Goal: Transaction & Acquisition: Purchase product/service

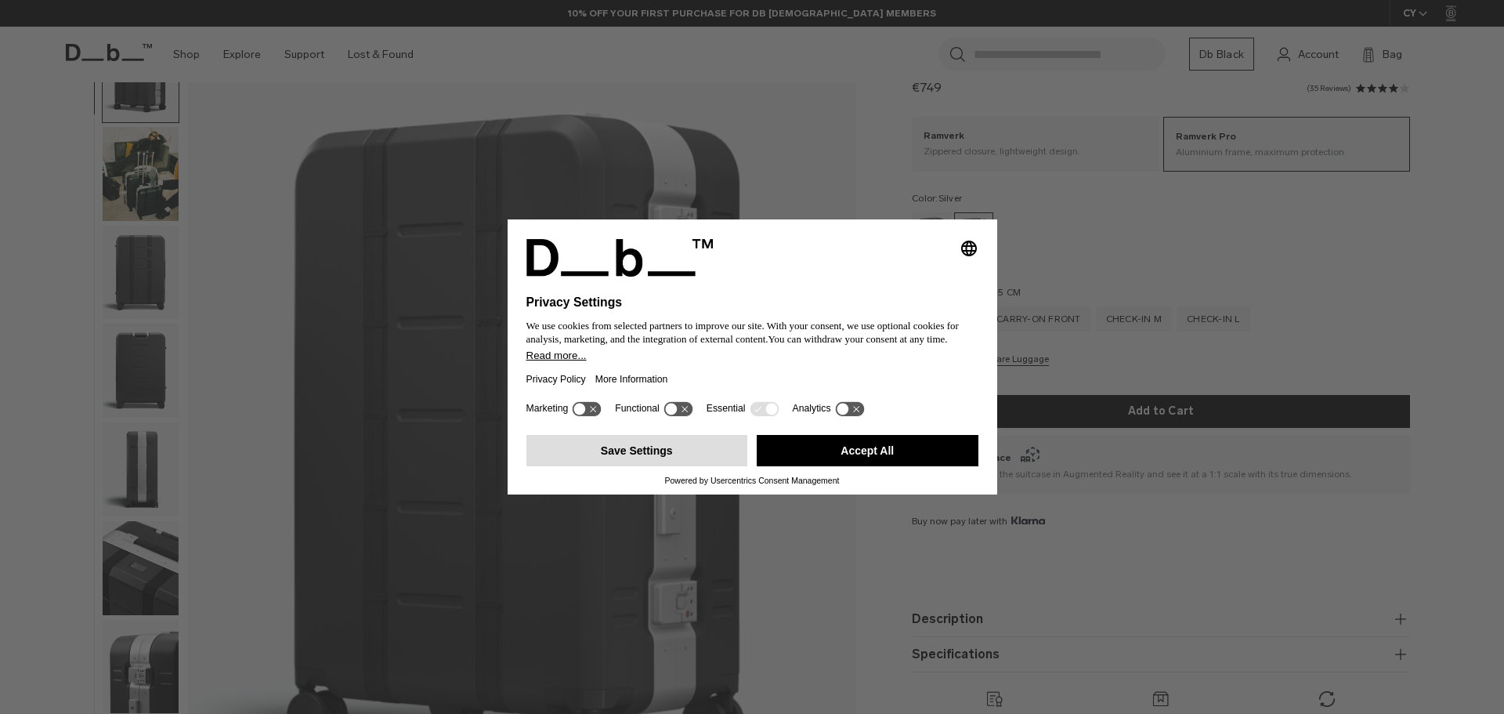
click at [646, 453] on button "Save Settings" at bounding box center [637, 450] width 222 height 31
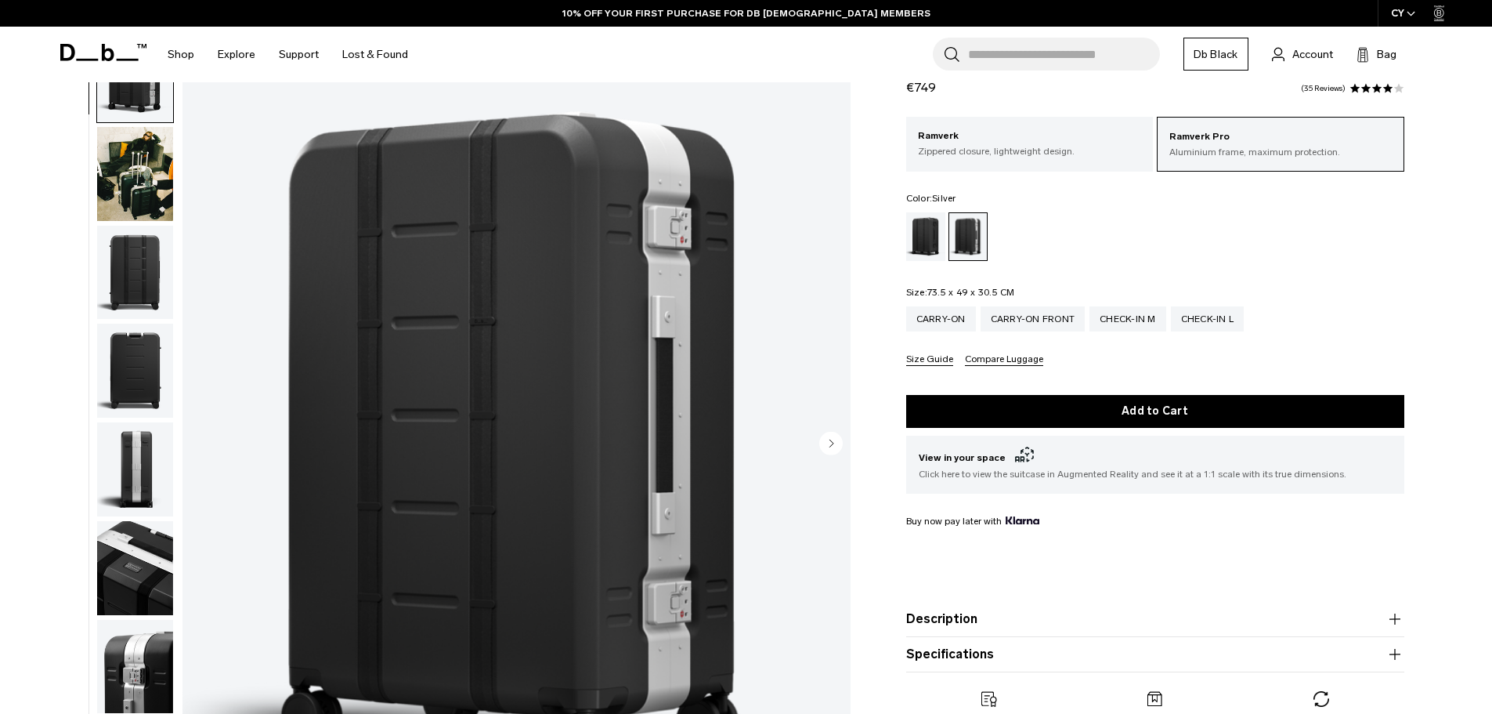
click at [832, 443] on icon "Next slide" at bounding box center [832, 443] width 4 height 7
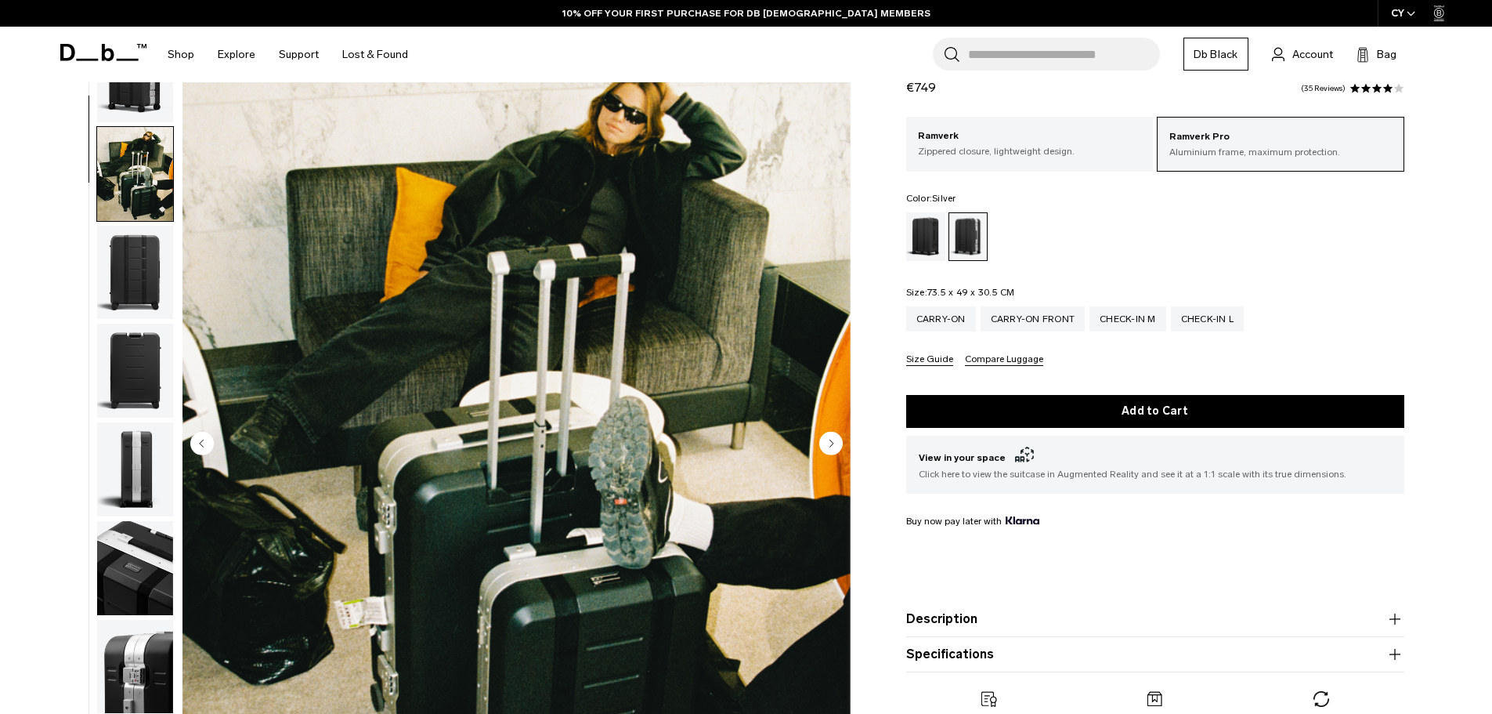
scroll to position [99, 0]
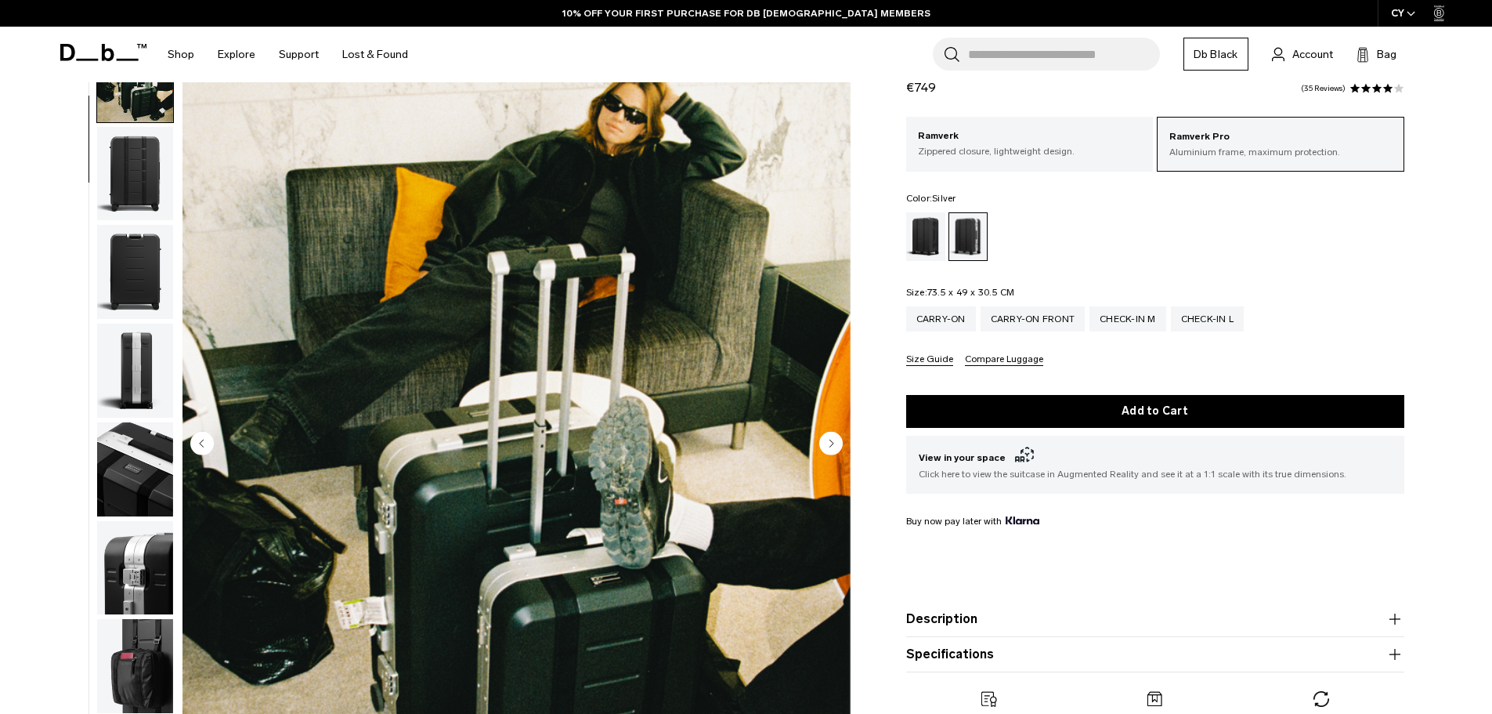
click at [832, 443] on icon "Next slide" at bounding box center [832, 443] width 4 height 7
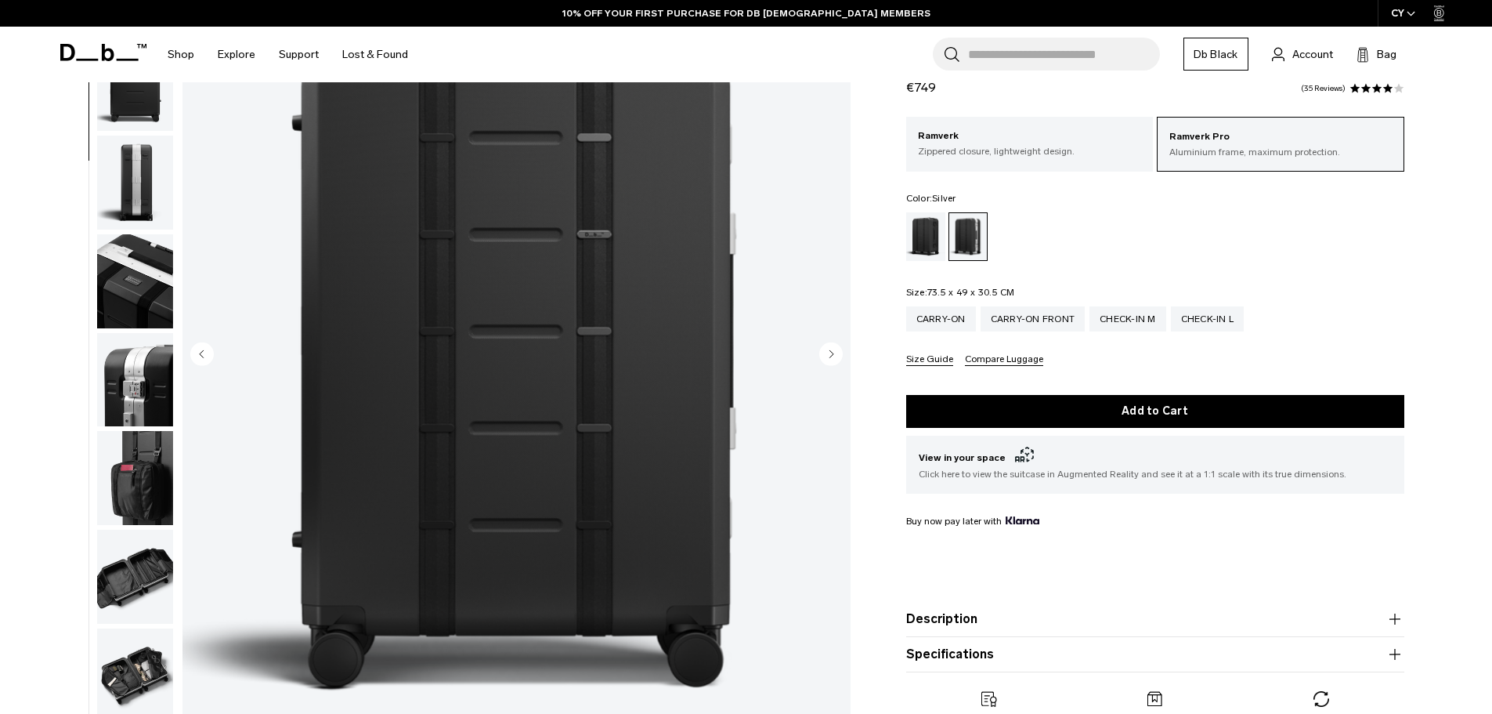
scroll to position [157, 0]
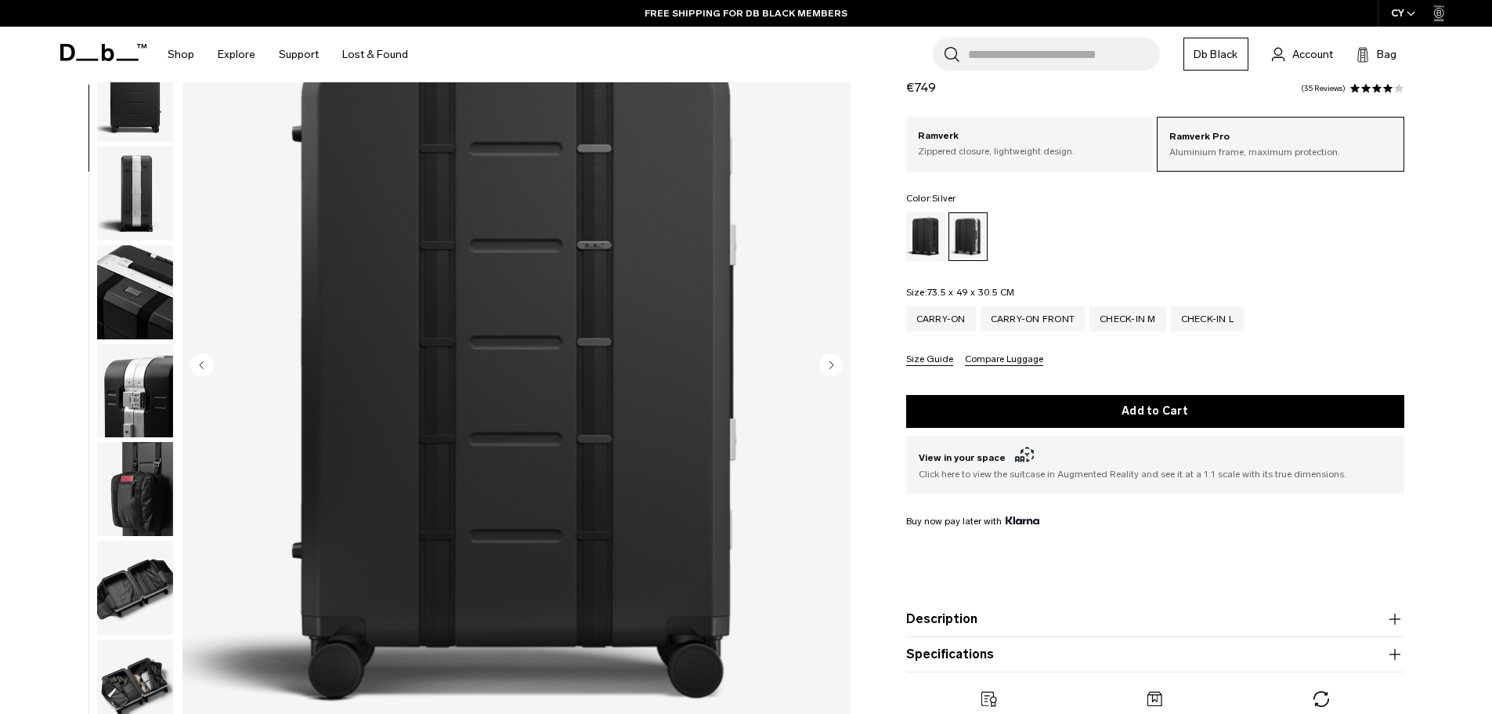
click at [832, 365] on icon "Next slide" at bounding box center [832, 364] width 4 height 7
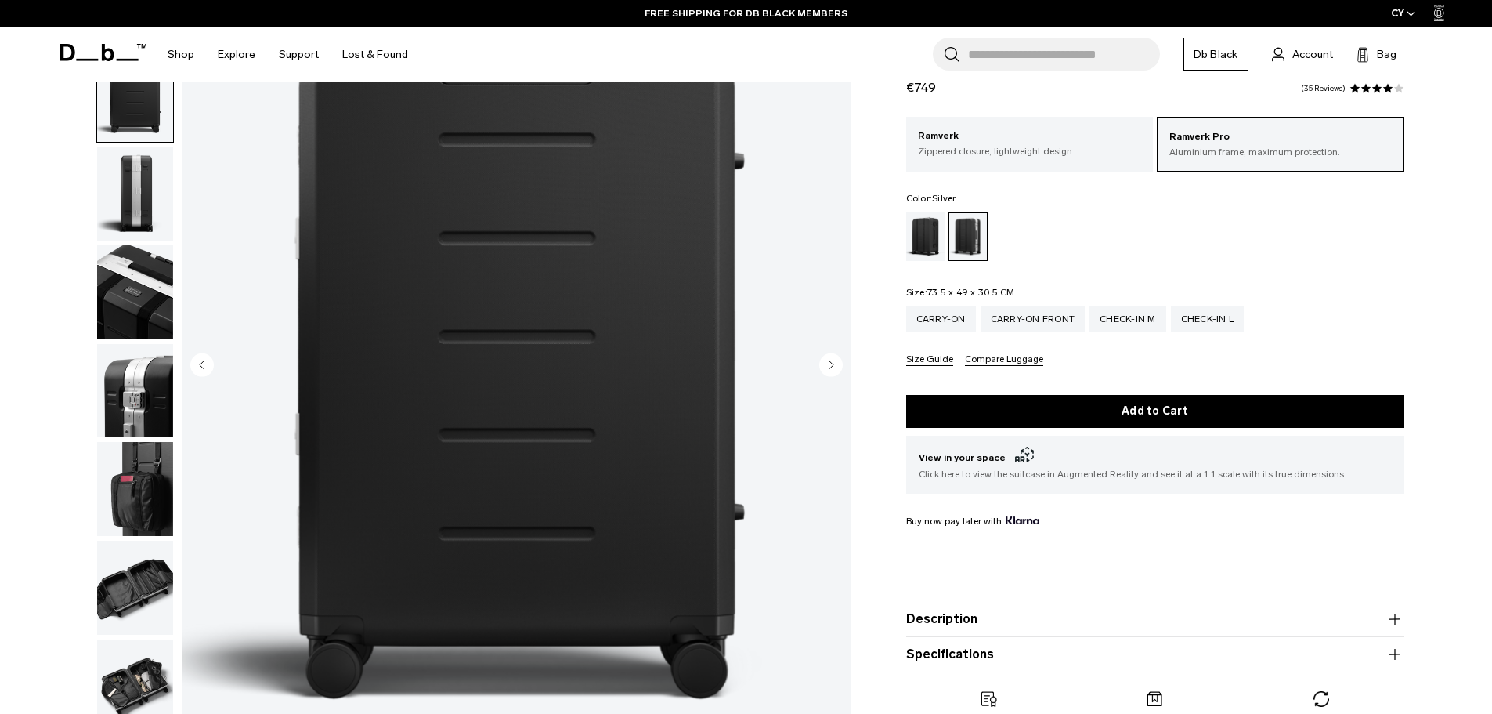
scroll to position [295, 0]
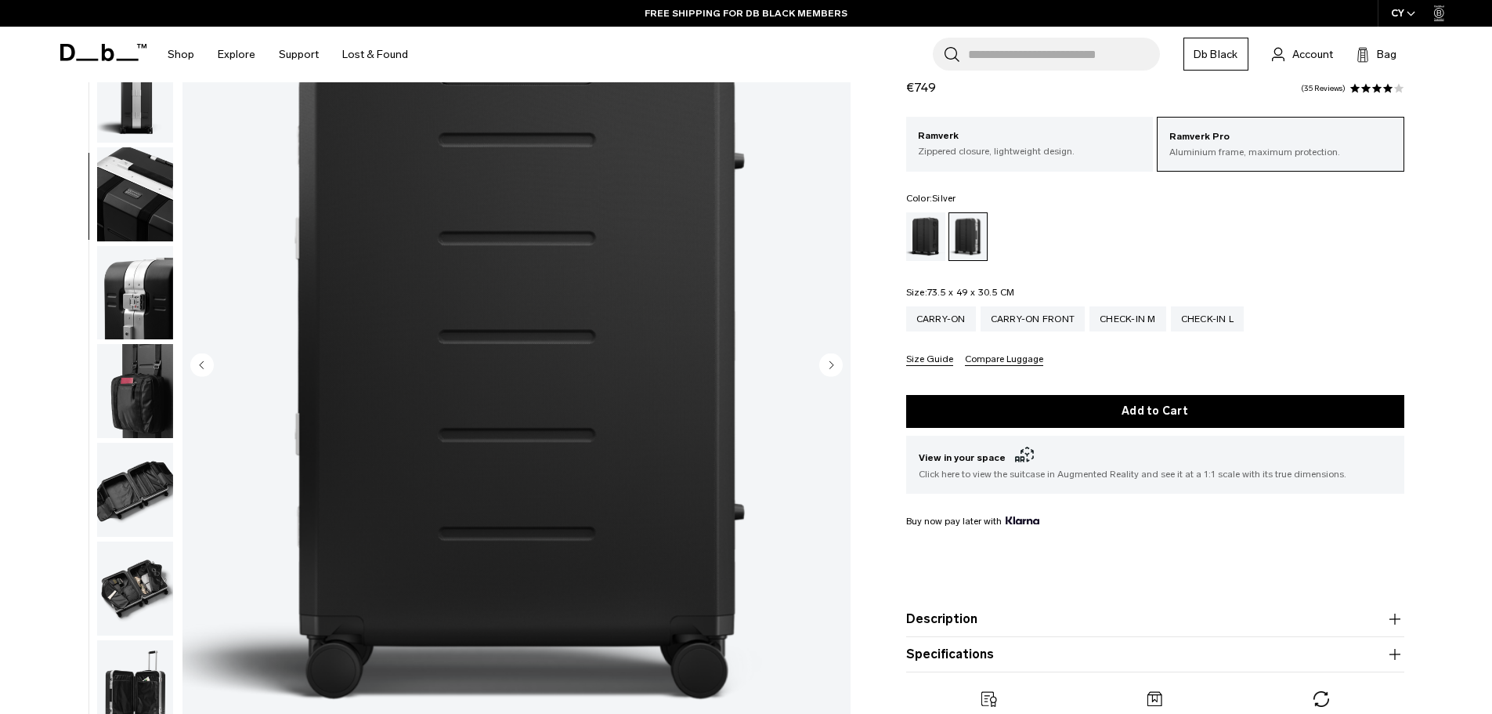
click at [832, 365] on icon "Next slide" at bounding box center [832, 364] width 4 height 7
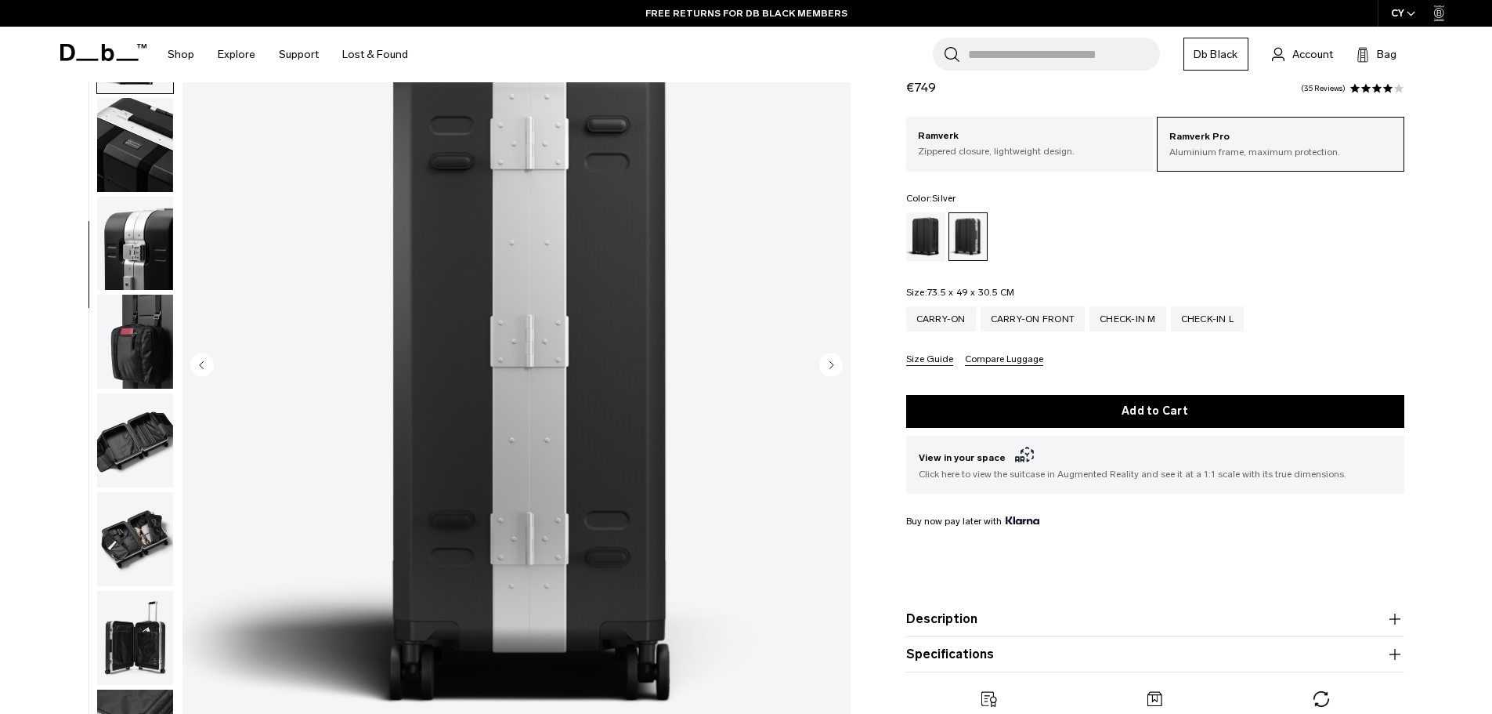
click at [832, 365] on icon "Next slide" at bounding box center [832, 364] width 4 height 7
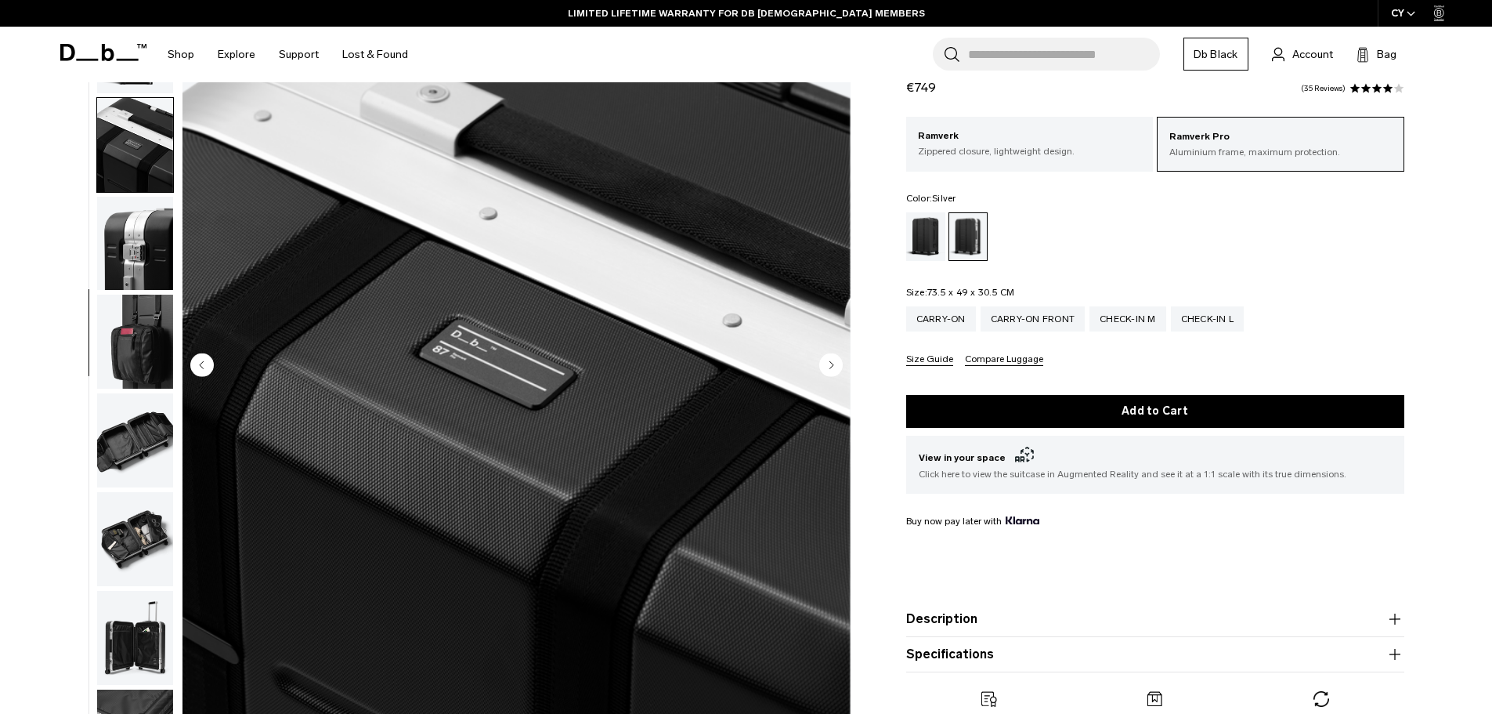
click at [832, 365] on icon "Next slide" at bounding box center [832, 364] width 4 height 7
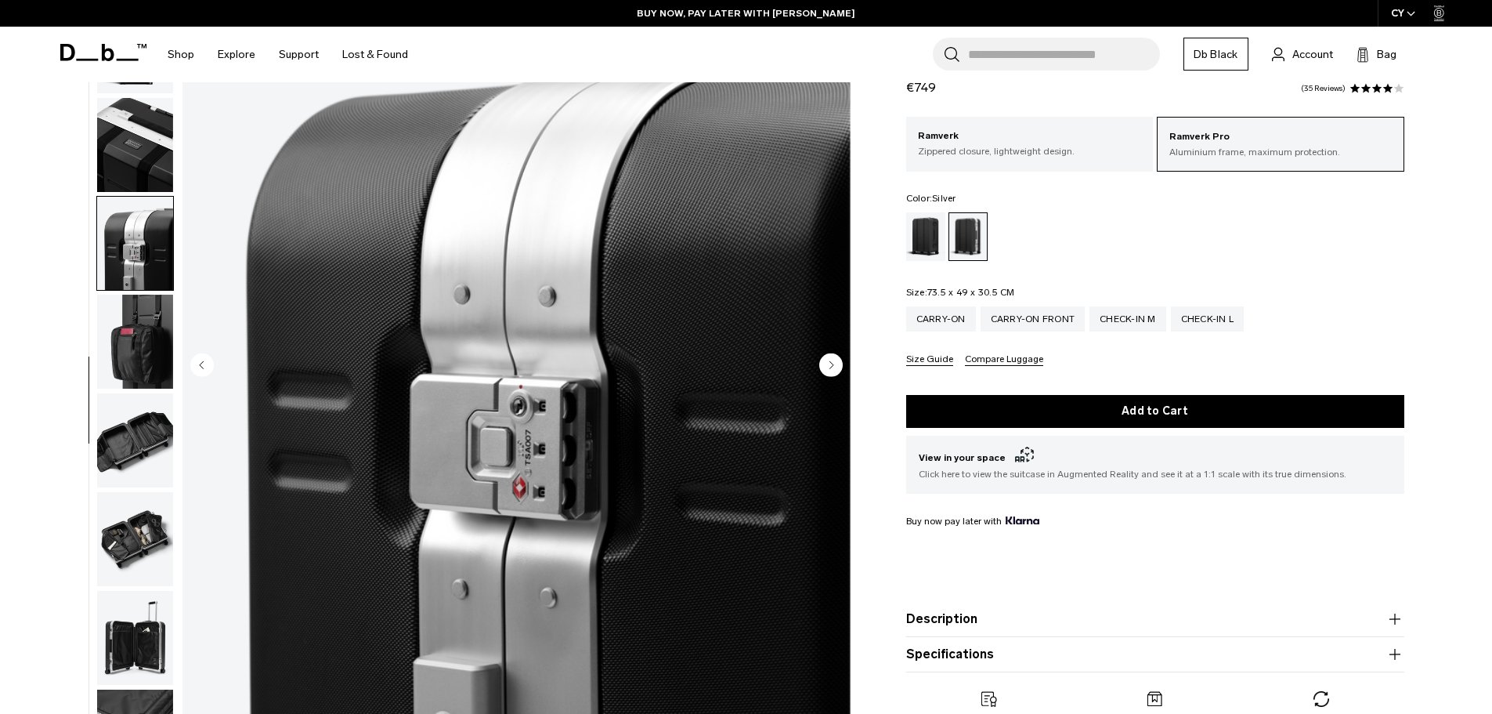
drag, startPoint x: 832, startPoint y: 365, endPoint x: 776, endPoint y: 357, distance: 56.2
click at [776, 357] on div "07 / 12" at bounding box center [517, 366] width 668 height 834
click at [830, 364] on icon "Next slide" at bounding box center [832, 364] width 4 height 7
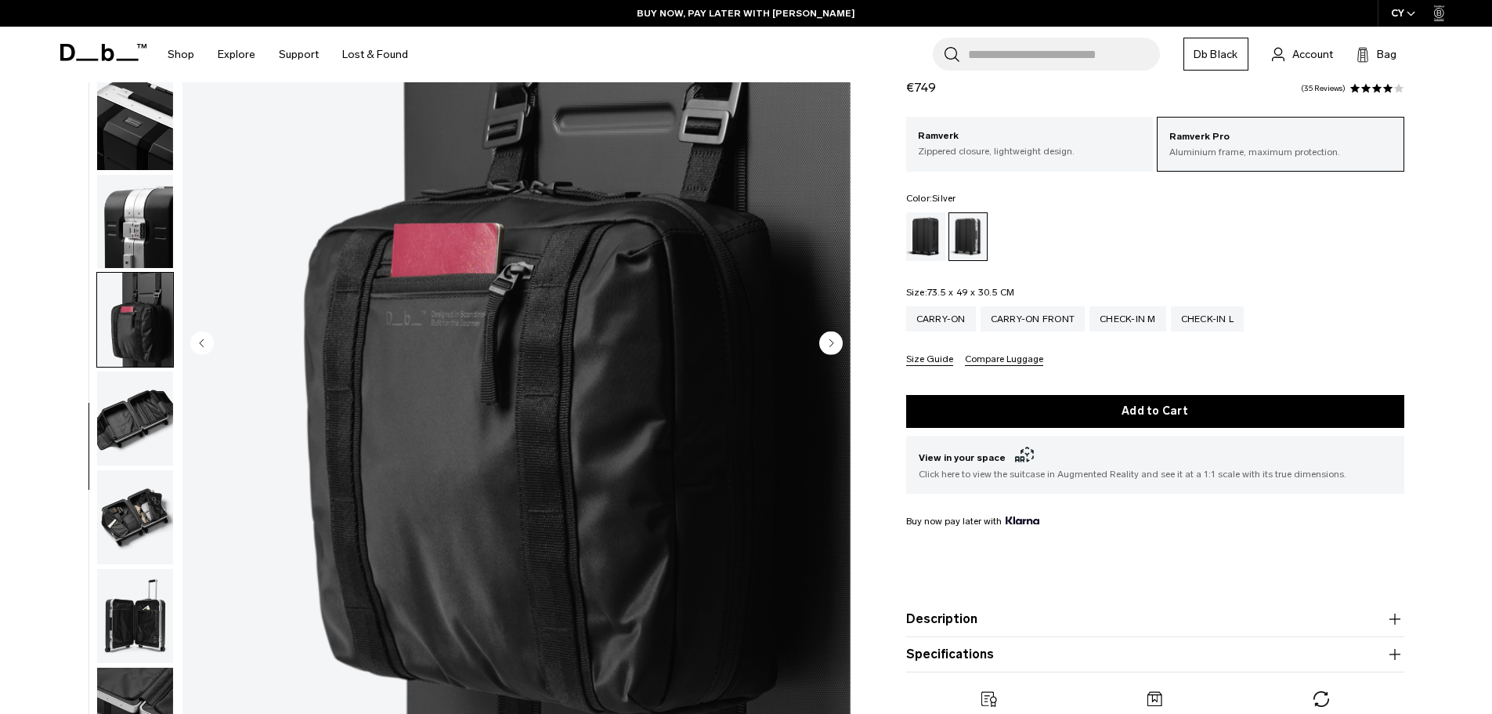
scroll to position [157, 0]
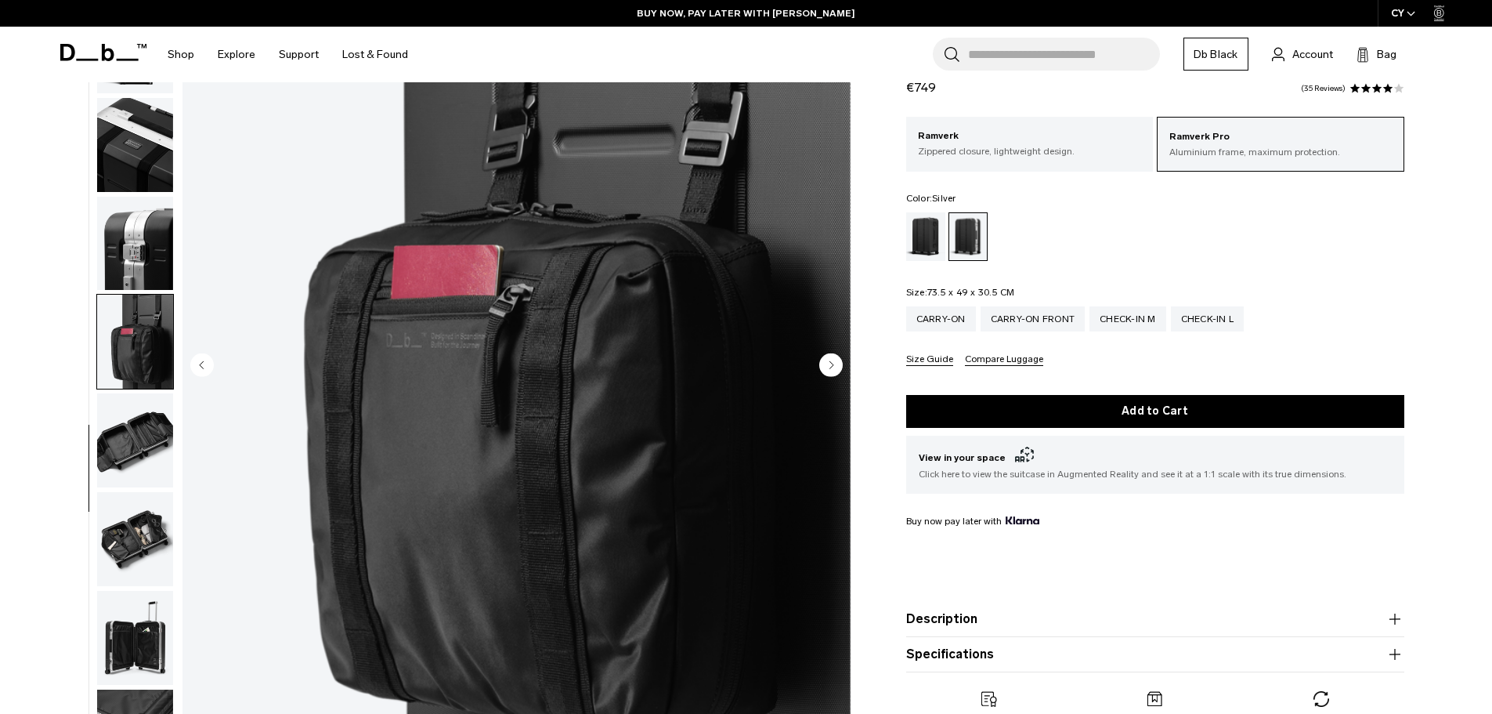
click at [829, 362] on circle "Next slide" at bounding box center [831, 365] width 24 height 24
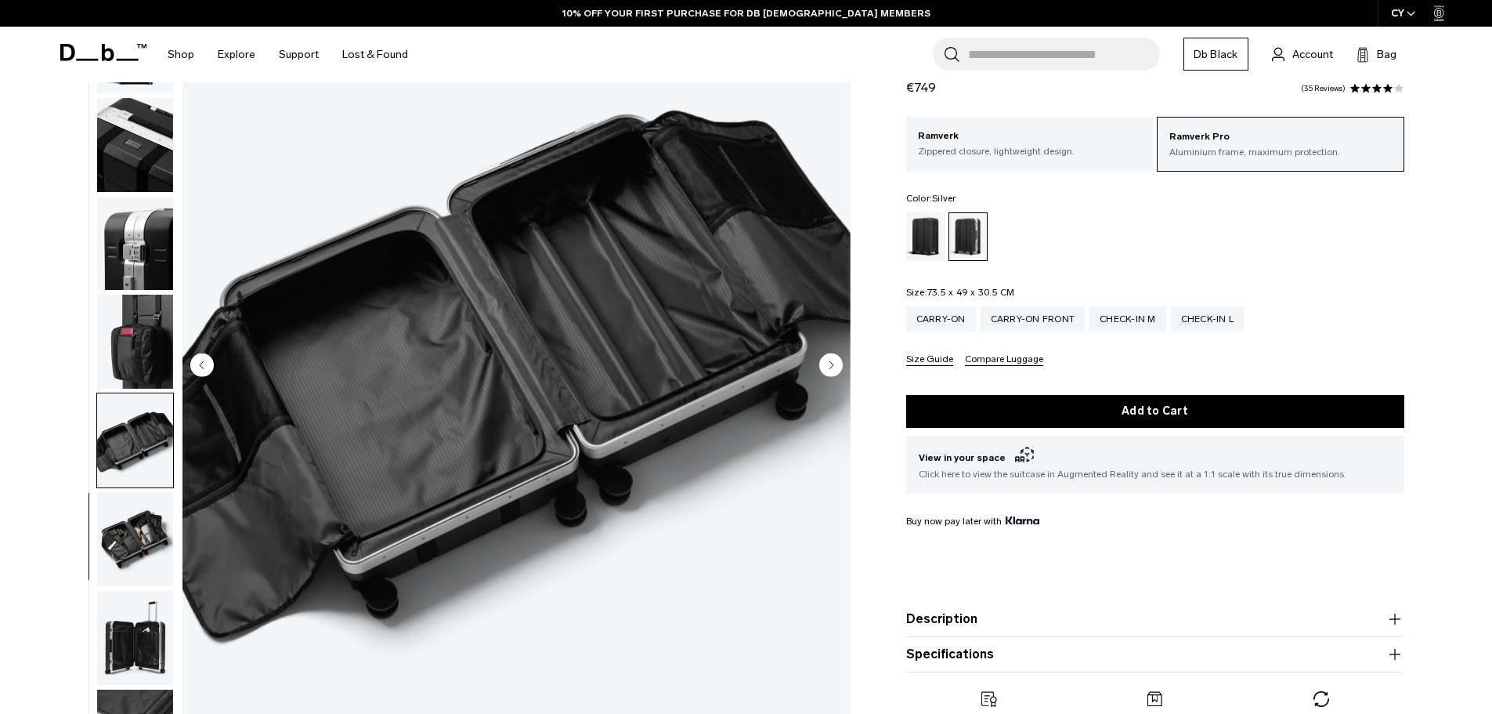
click at [829, 362] on circle "Next slide" at bounding box center [831, 365] width 24 height 24
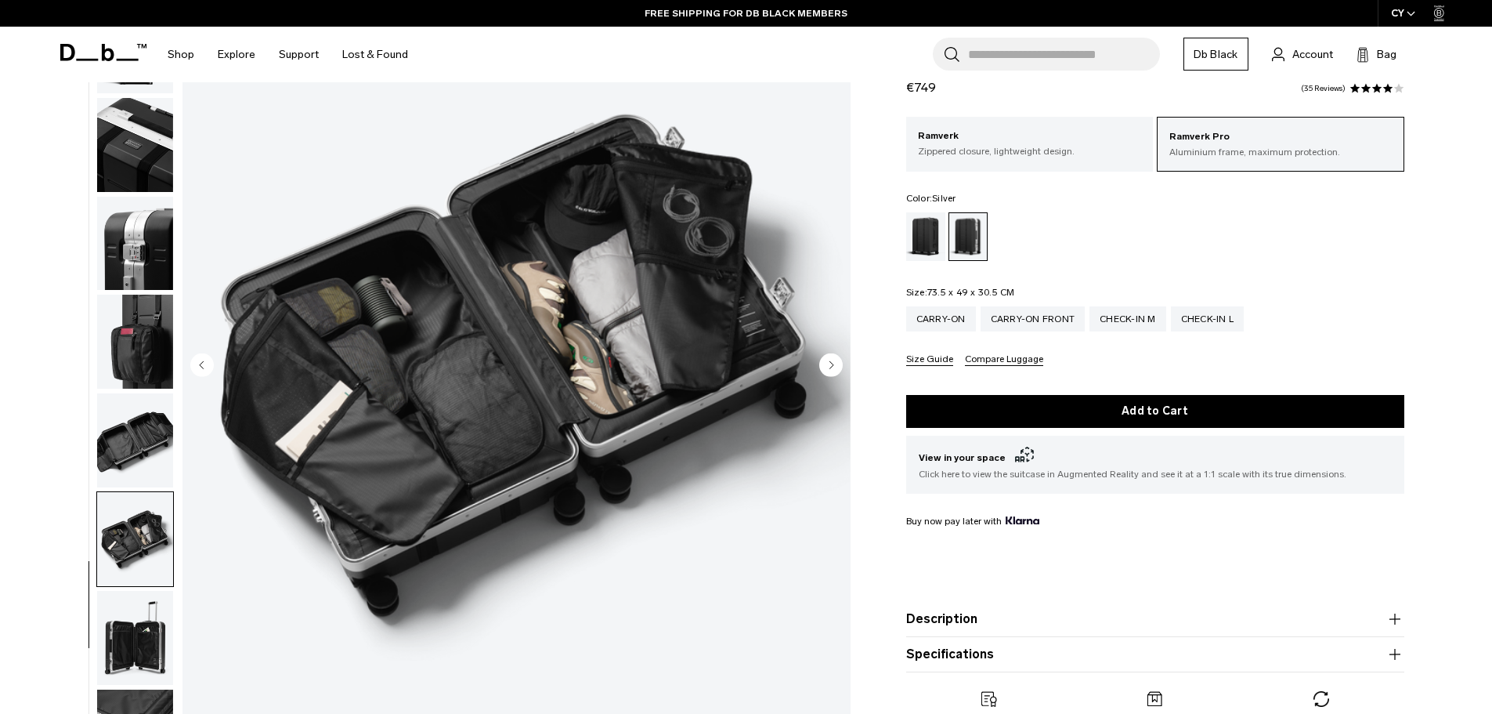
click at [829, 362] on circle "Next slide" at bounding box center [831, 365] width 24 height 24
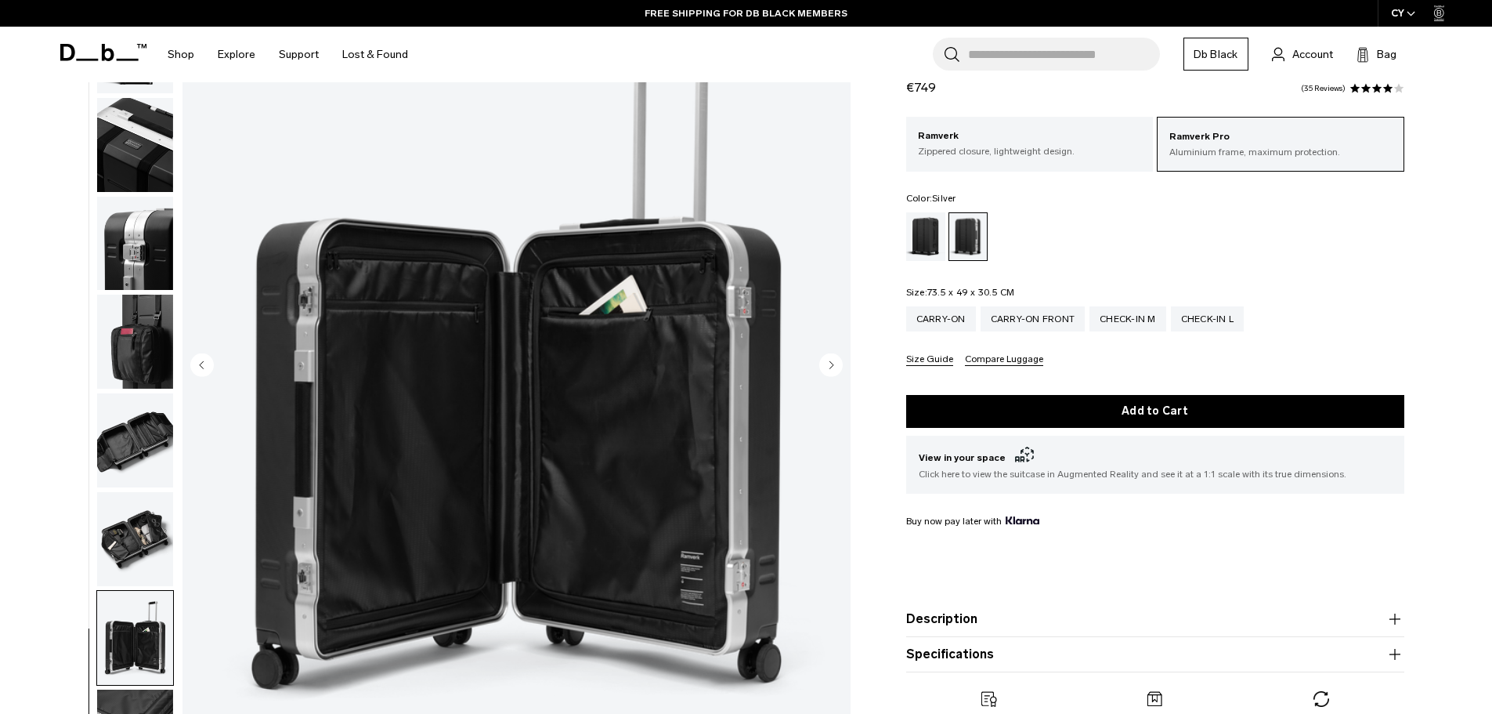
click at [829, 362] on circle "Next slide" at bounding box center [831, 365] width 24 height 24
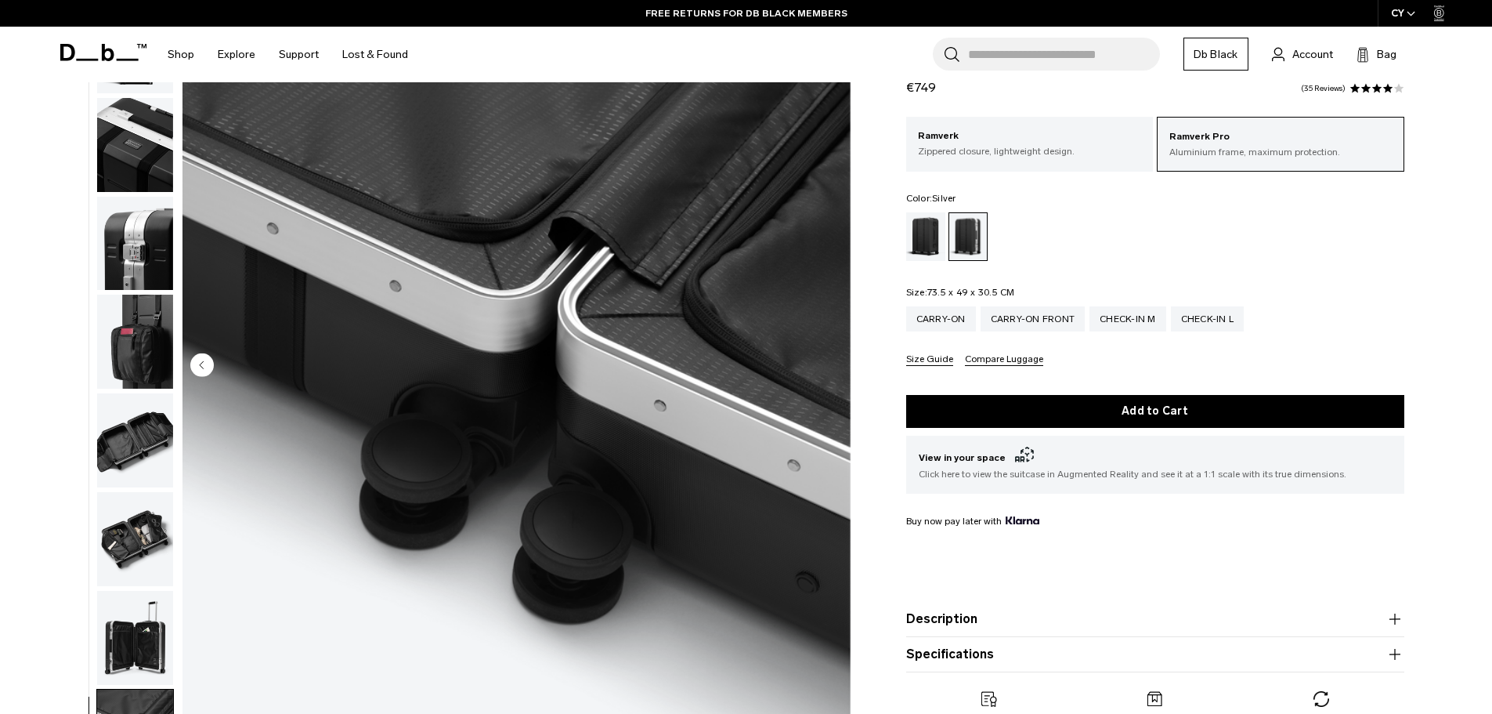
click at [829, 362] on img "12 / 12" at bounding box center [517, 366] width 668 height 834
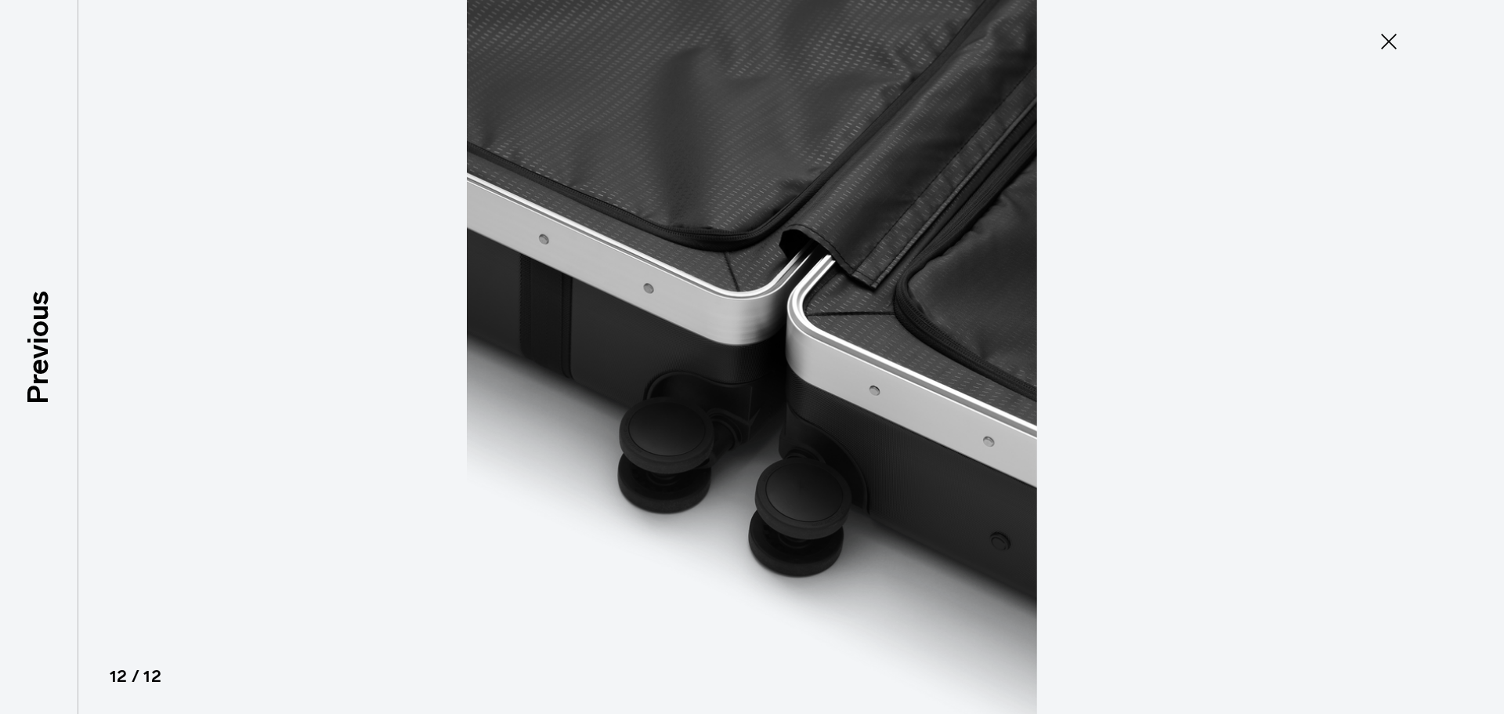
click at [829, 362] on img at bounding box center [752, 357] width 705 height 714
click at [1390, 36] on icon at bounding box center [1388, 41] width 25 height 25
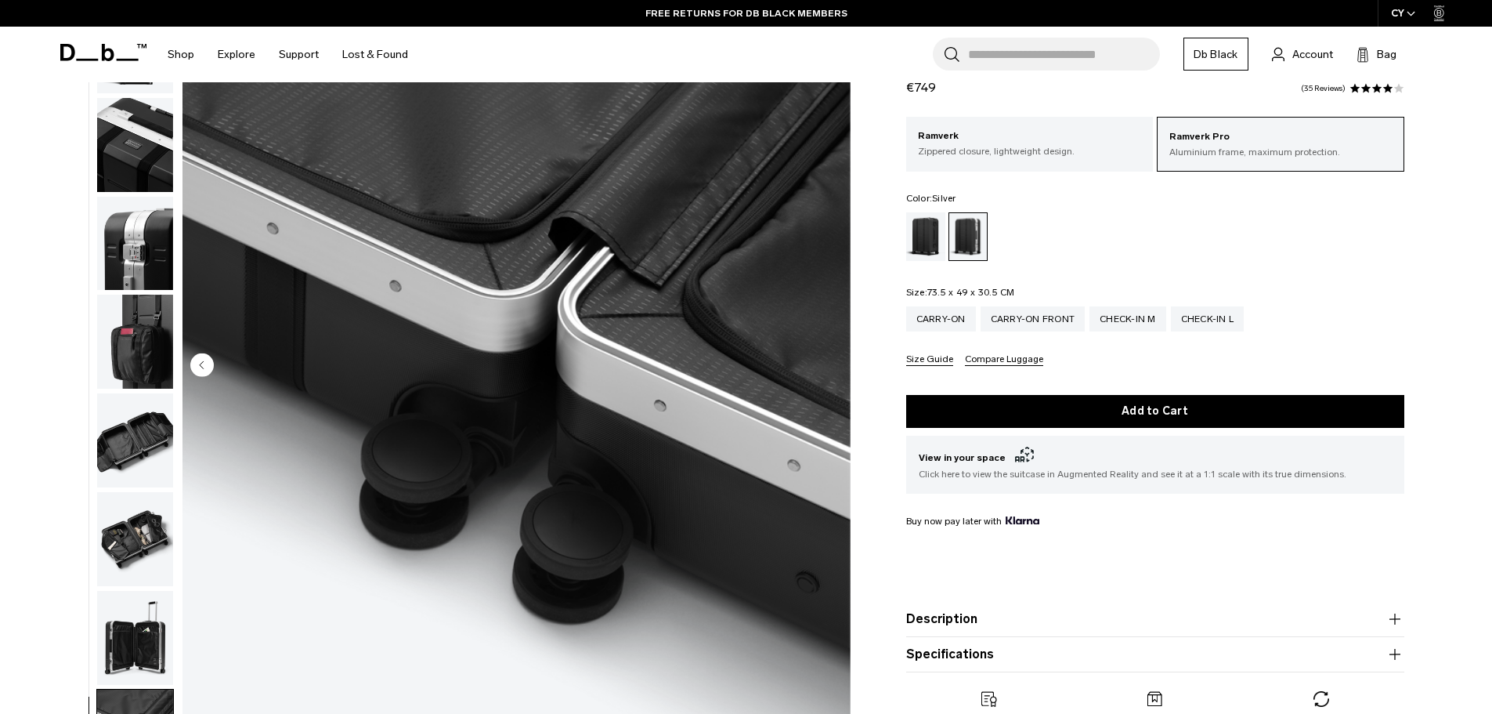
click at [200, 370] on circle "Previous slide" at bounding box center [202, 365] width 24 height 24
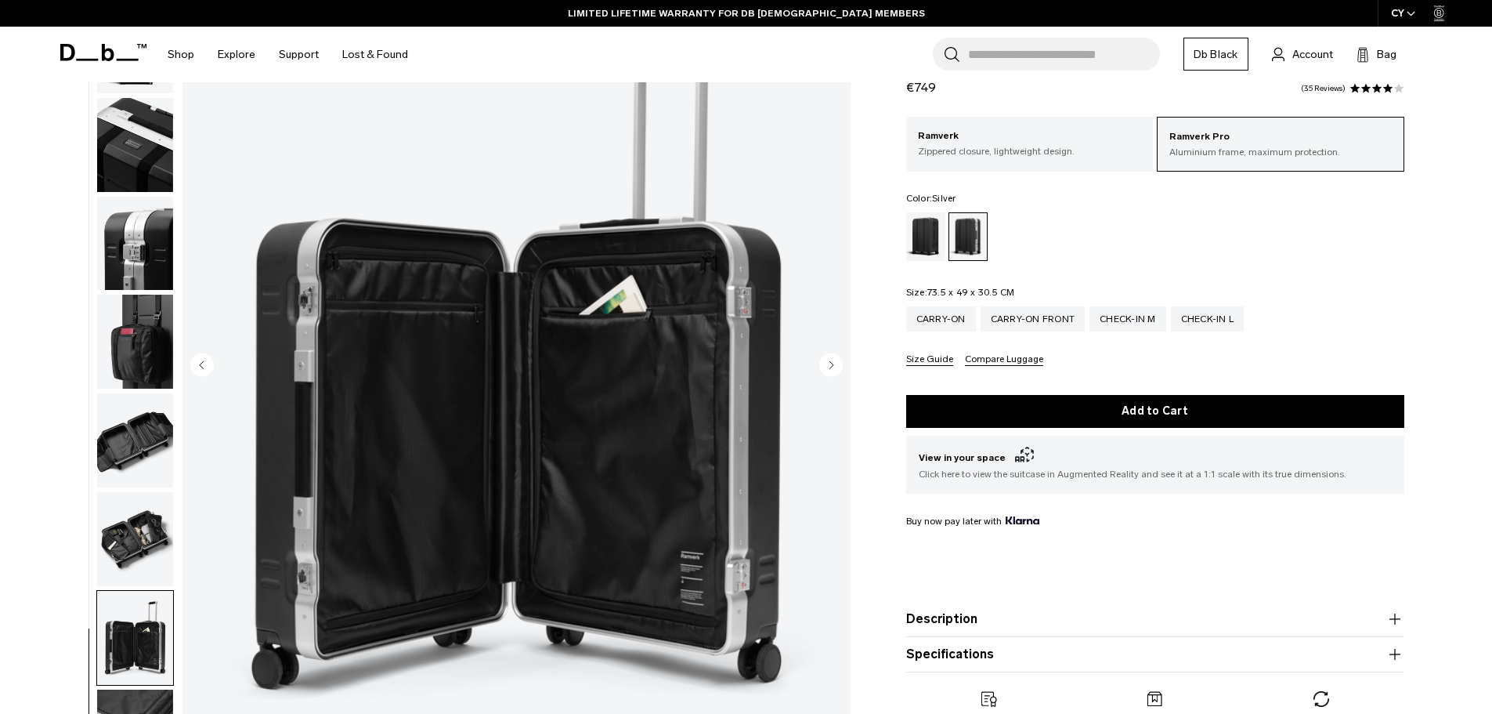
click at [200, 369] on circle "Previous slide" at bounding box center [202, 365] width 24 height 24
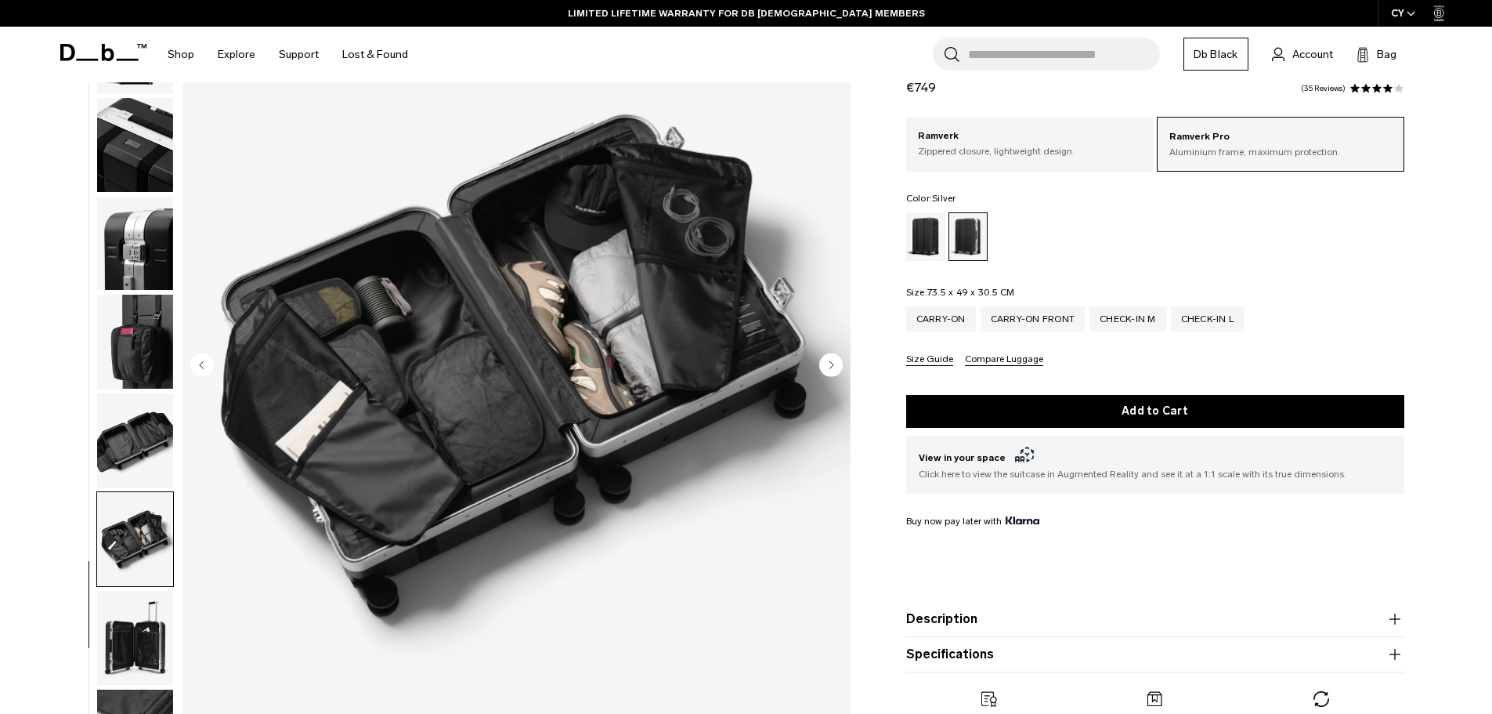
click at [200, 369] on circle "Previous slide" at bounding box center [202, 365] width 24 height 24
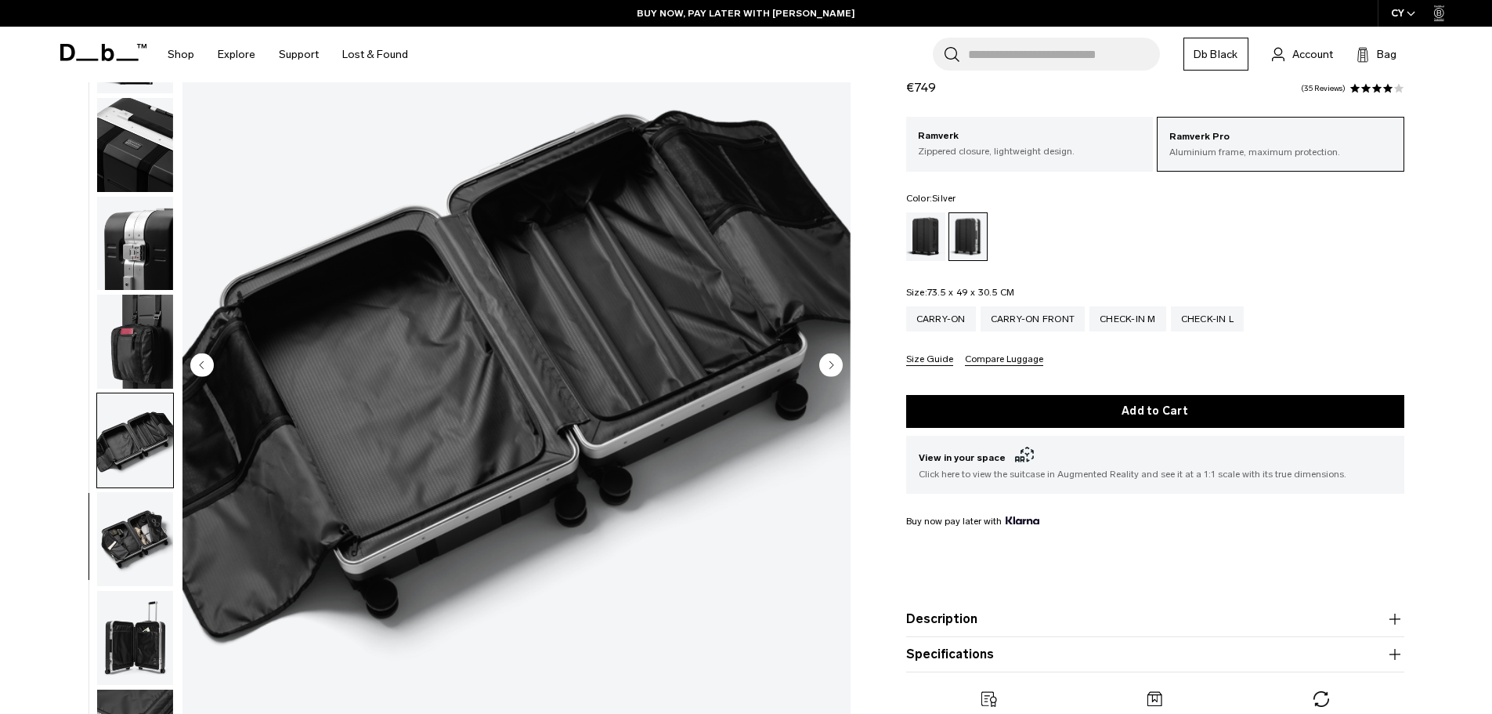
click at [200, 369] on circle "Previous slide" at bounding box center [202, 365] width 24 height 24
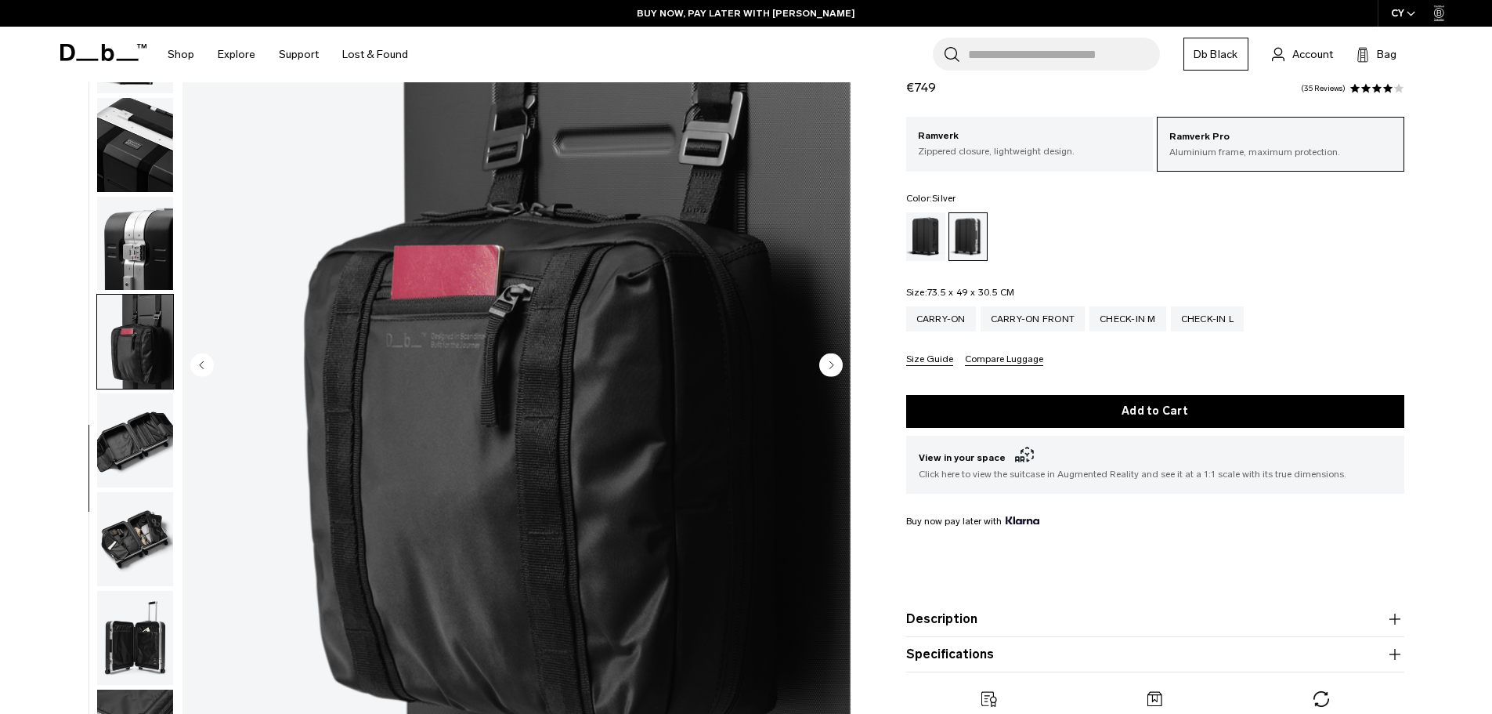
click at [200, 369] on circle "Previous slide" at bounding box center [202, 365] width 24 height 24
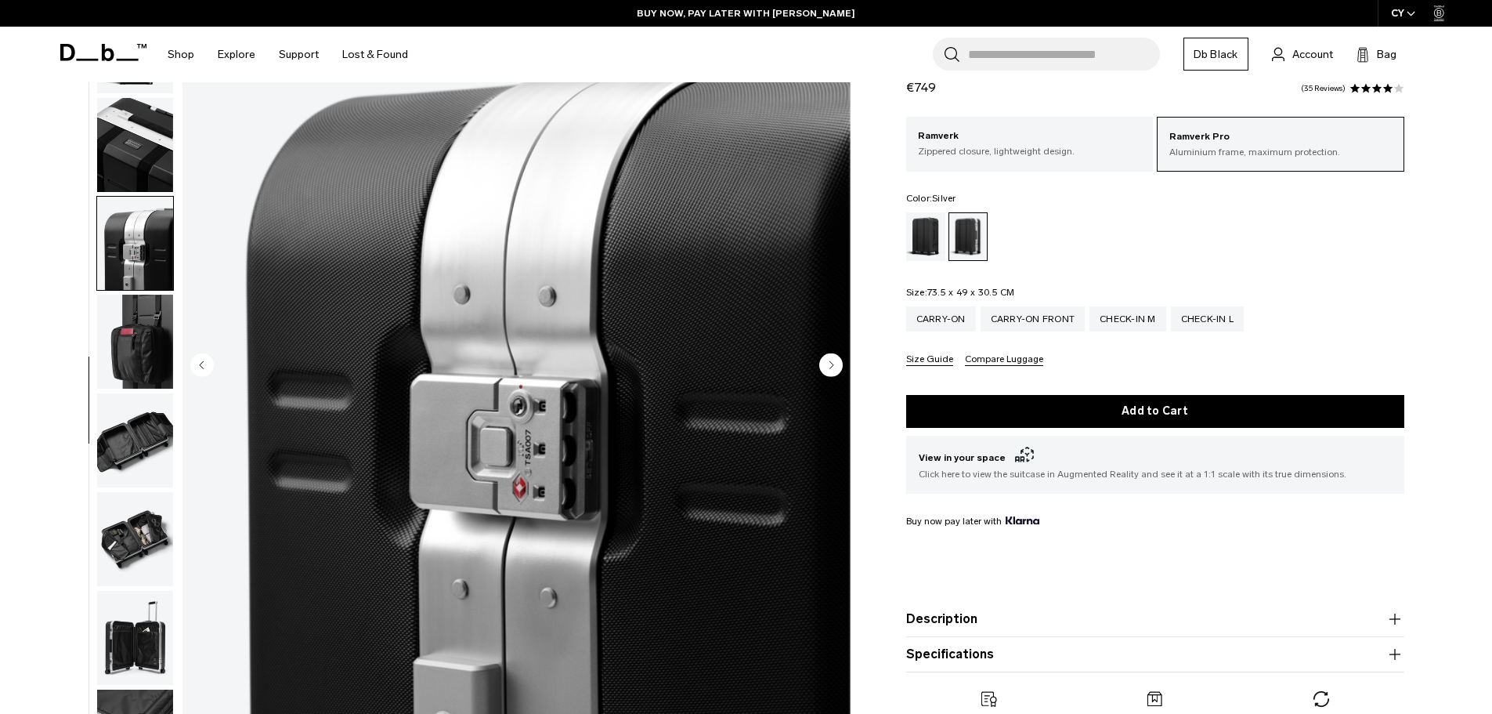
click at [834, 356] on circle "Next slide" at bounding box center [831, 365] width 24 height 24
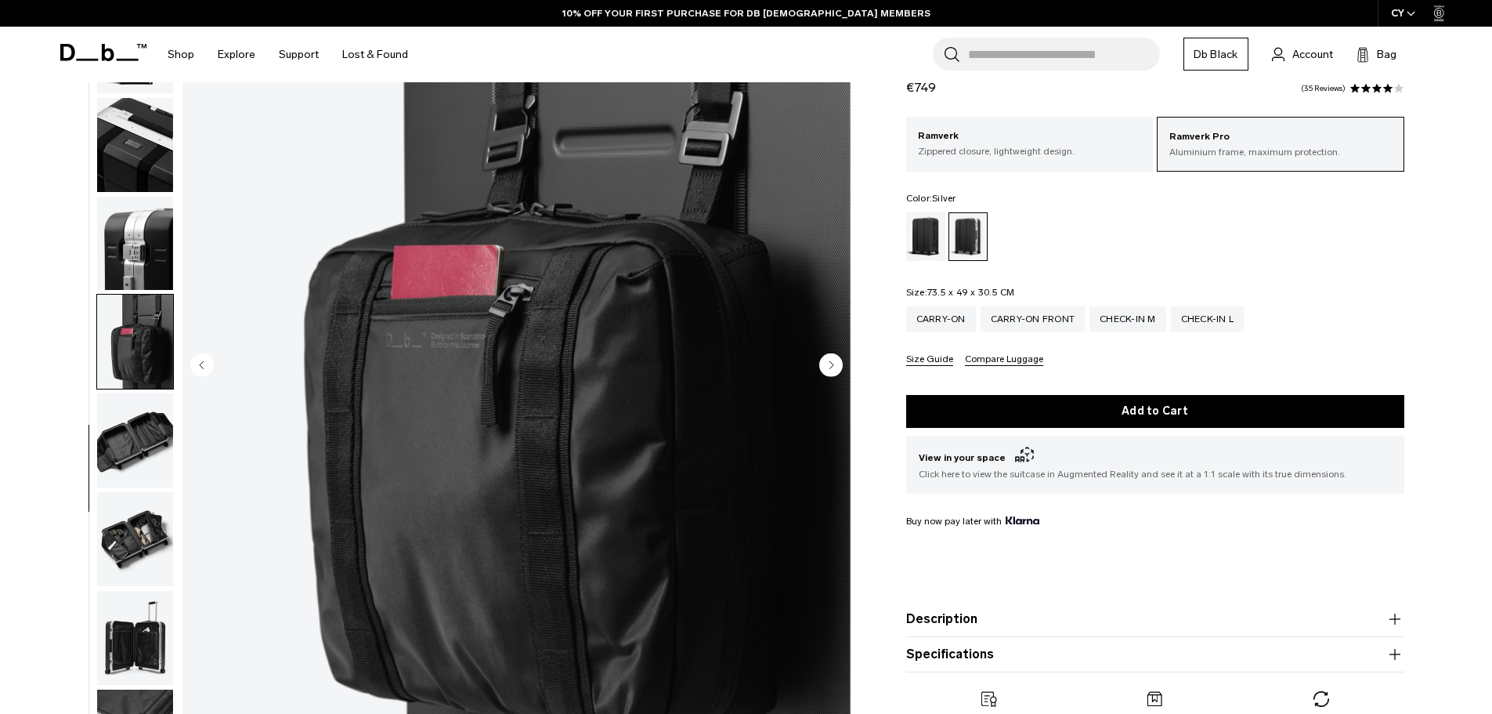
click at [197, 359] on circle "Previous slide" at bounding box center [202, 365] width 24 height 24
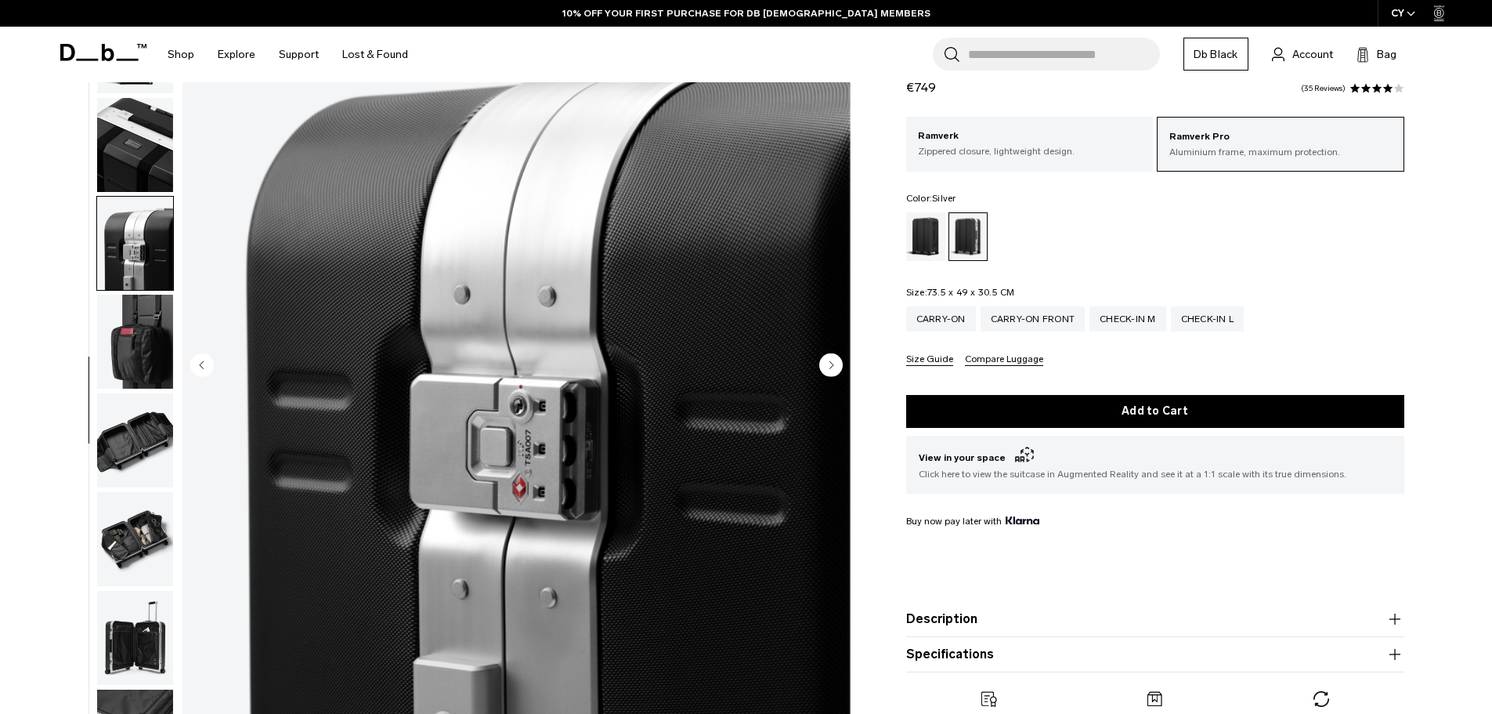
click at [197, 359] on circle "Previous slide" at bounding box center [202, 365] width 24 height 24
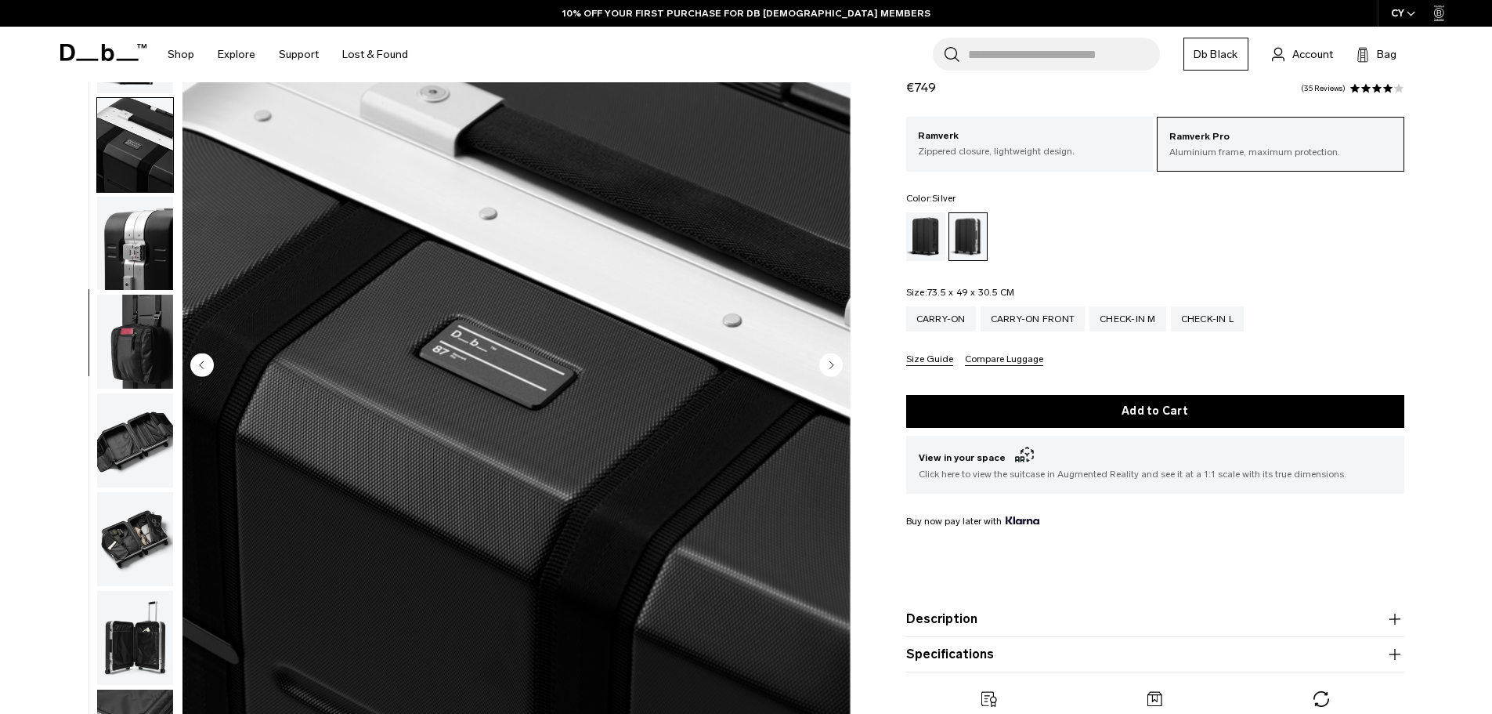
click at [197, 359] on circle "Previous slide" at bounding box center [202, 365] width 24 height 24
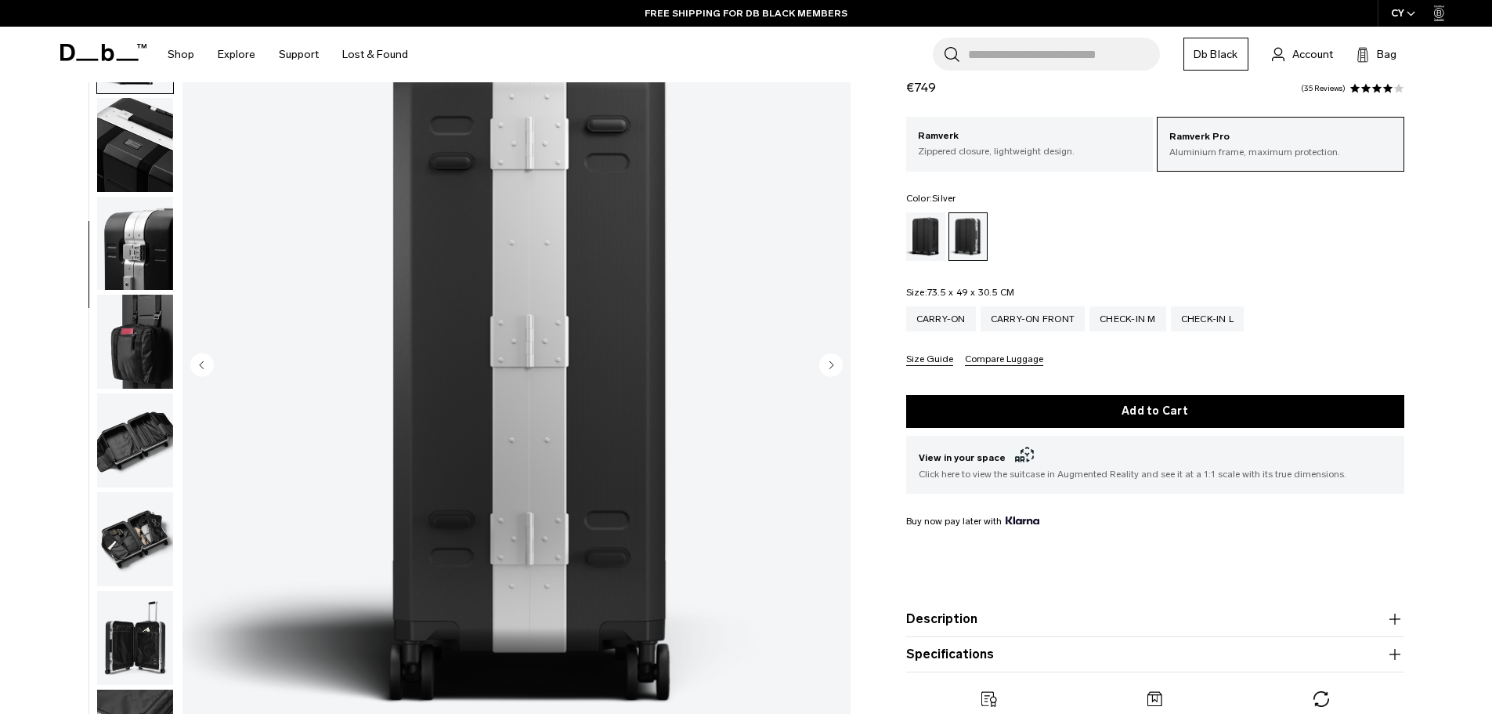
click at [197, 359] on circle "Previous slide" at bounding box center [202, 365] width 24 height 24
